Goal: Information Seeking & Learning: Find specific page/section

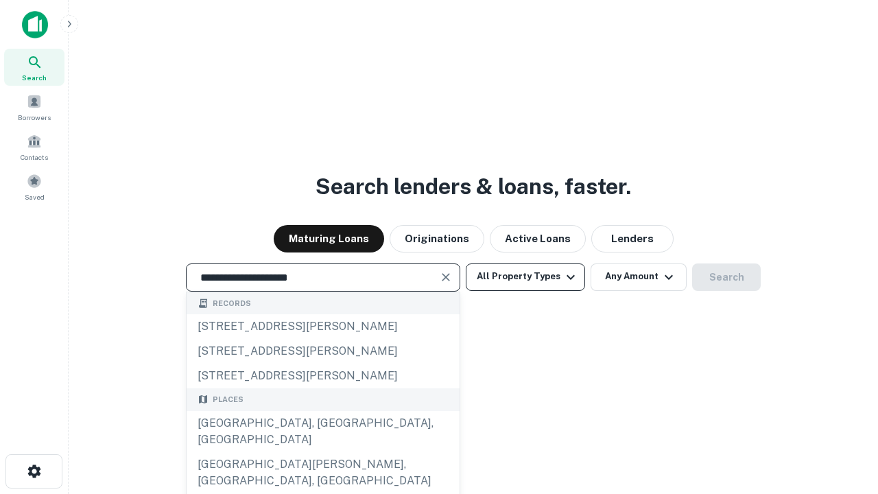
click at [323, 452] on div "[GEOGRAPHIC_DATA], [GEOGRAPHIC_DATA], [GEOGRAPHIC_DATA]" at bounding box center [323, 431] width 273 height 41
click at [526, 277] on button "All Property Types" at bounding box center [525, 277] width 119 height 27
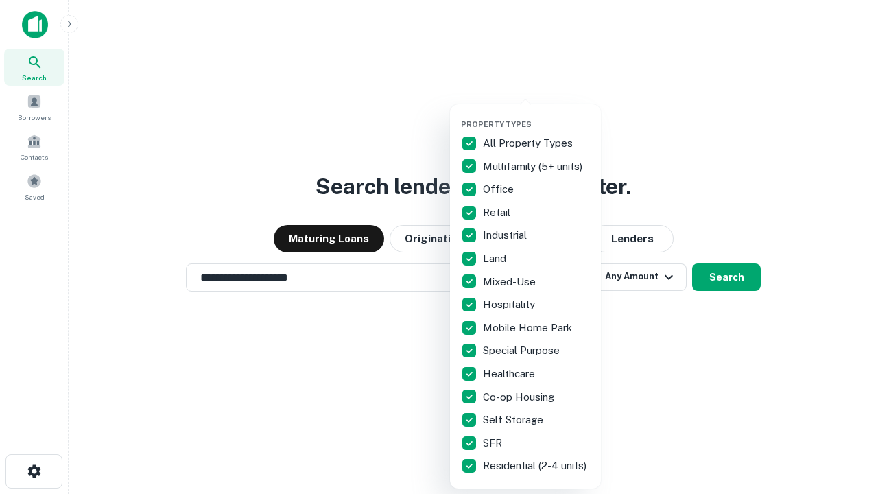
type input "**********"
click at [537, 115] on button "button" at bounding box center [536, 115] width 151 height 1
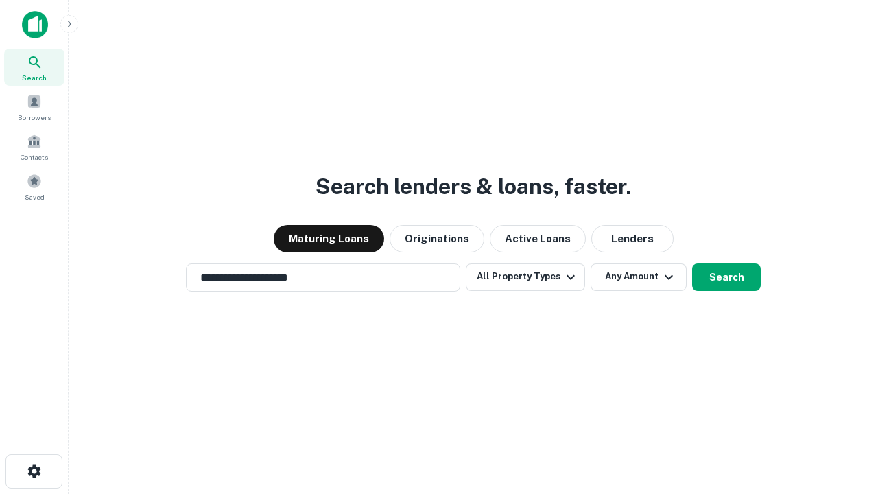
scroll to position [21, 0]
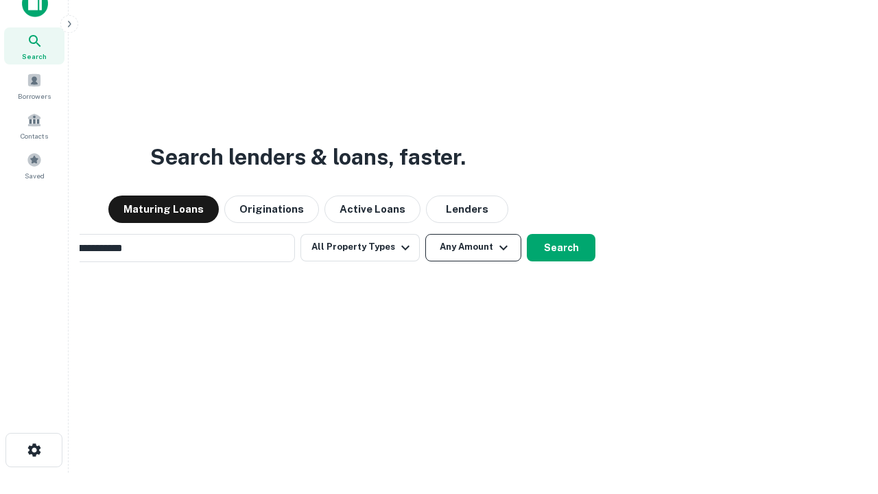
click at [426, 234] on button "Any Amount" at bounding box center [474, 247] width 96 height 27
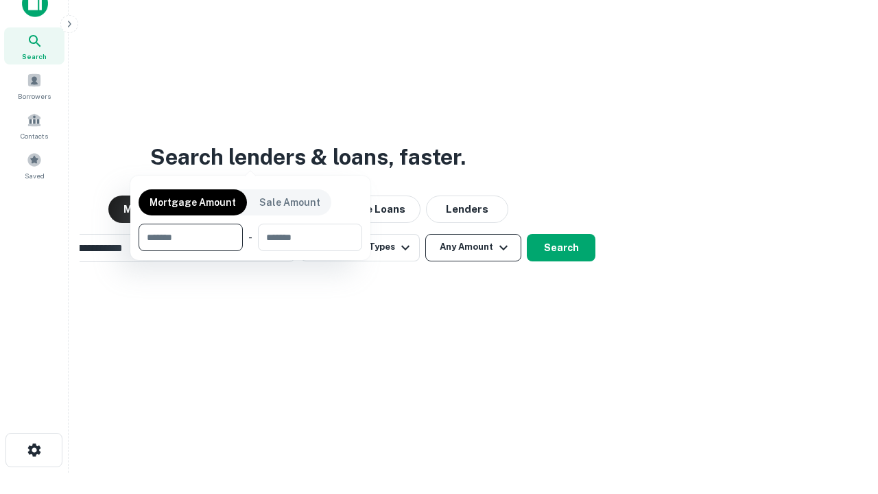
scroll to position [99, 388]
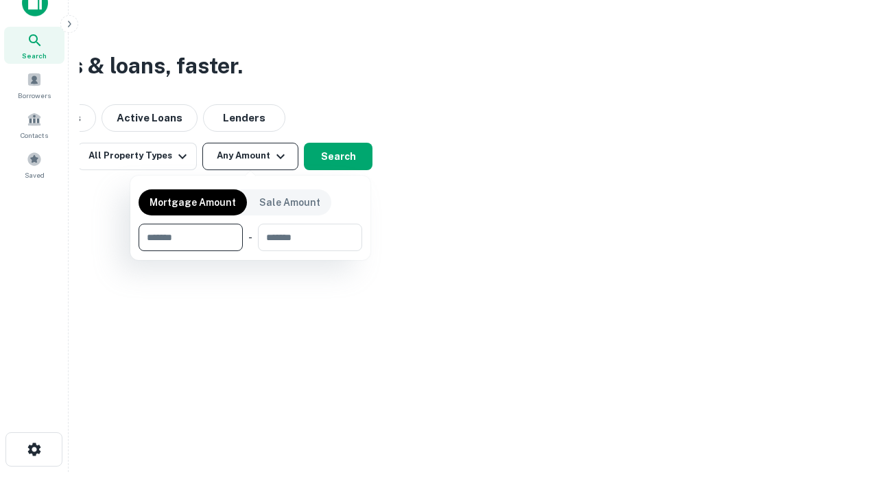
type input "*******"
click at [250, 251] on button "button" at bounding box center [251, 251] width 224 height 1
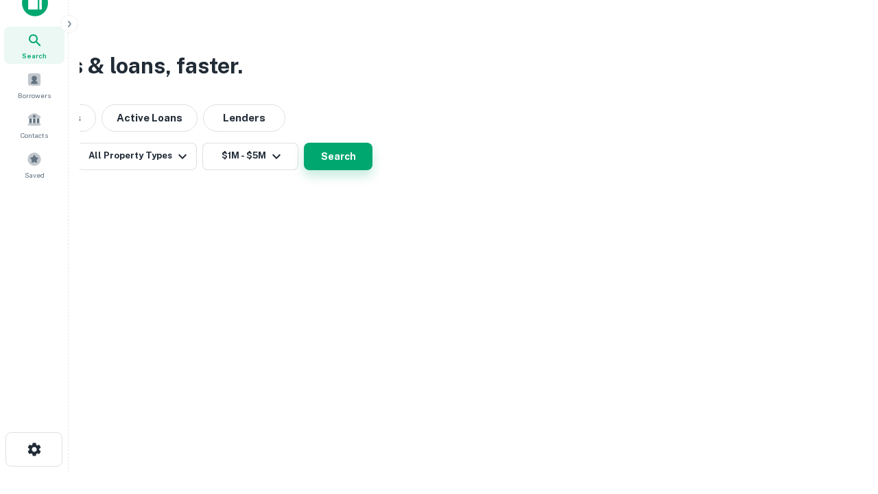
click at [373, 170] on button "Search" at bounding box center [338, 156] width 69 height 27
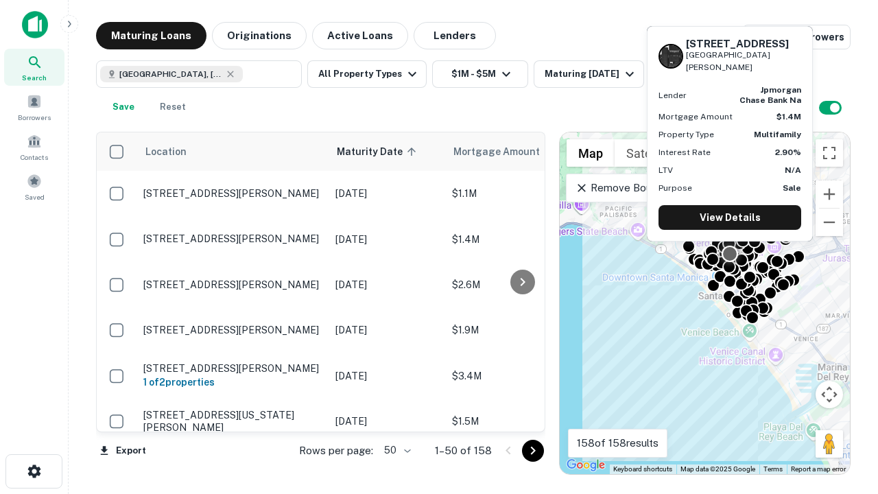
click at [395, 450] on body "Search Borrowers Contacts Saved Maturing Loans Originations Active Loans Lender…" at bounding box center [439, 247] width 878 height 494
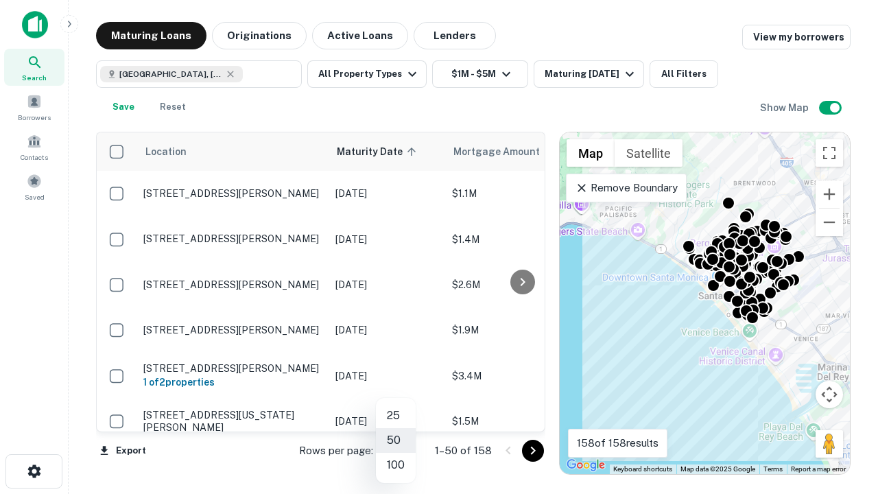
click at [396, 416] on li "25" at bounding box center [396, 416] width 40 height 25
